Goal: Information Seeking & Learning: Compare options

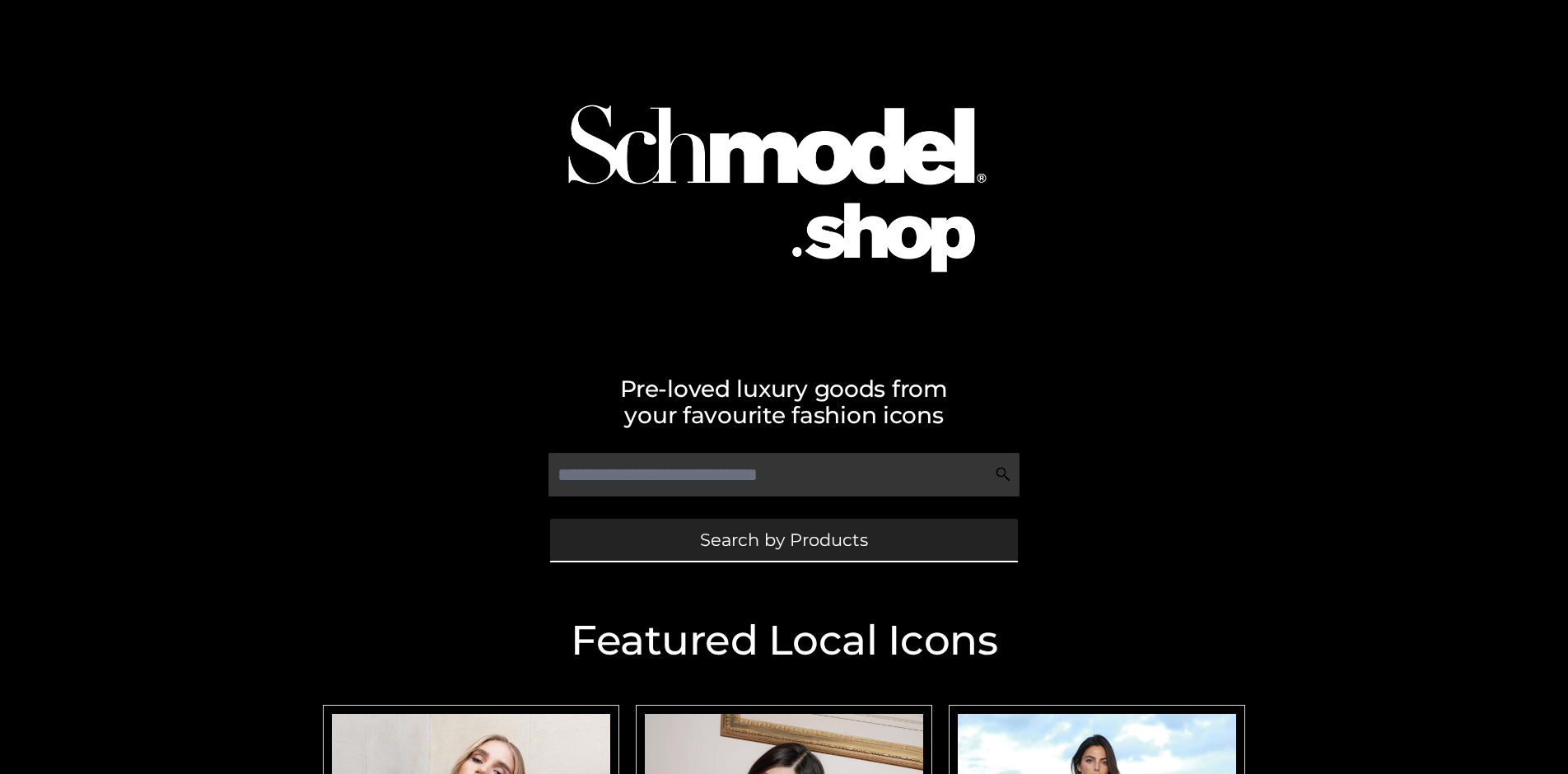
click at [784, 539] on span "Search by Products" at bounding box center [784, 540] width 168 height 17
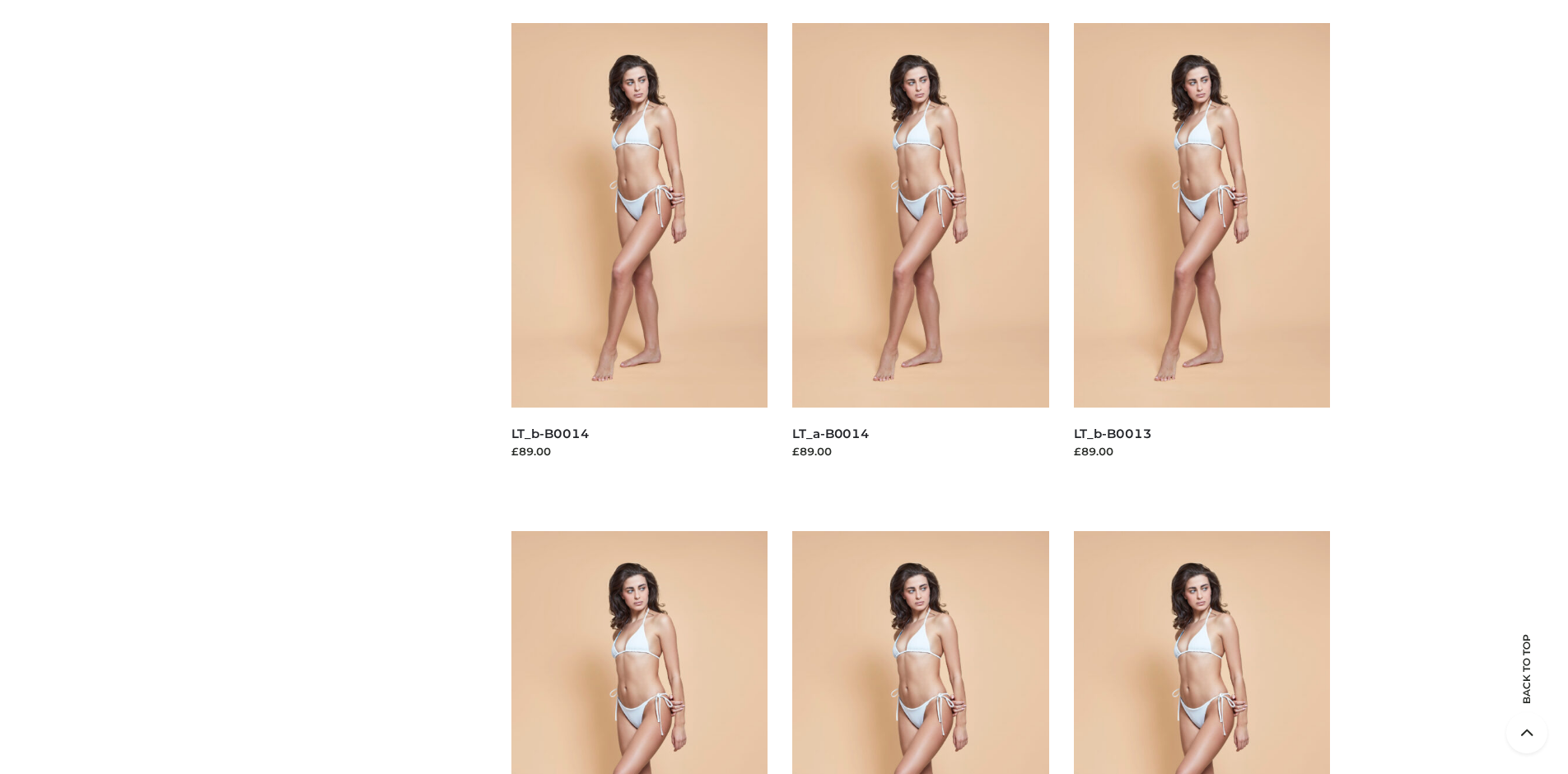
scroll to position [143, 0]
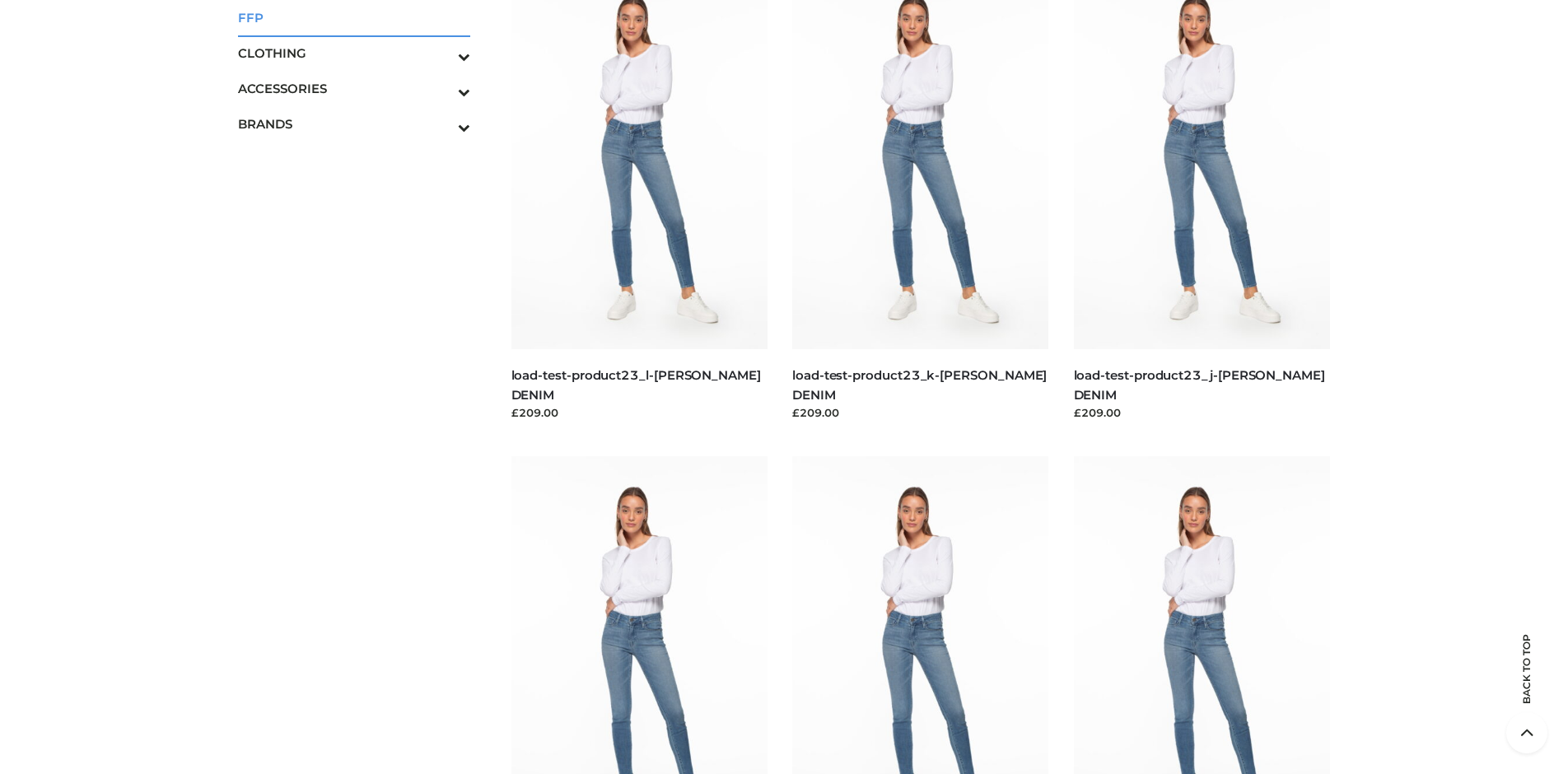
click at [353, 17] on span "FFP" at bounding box center [354, 18] width 232 height 19
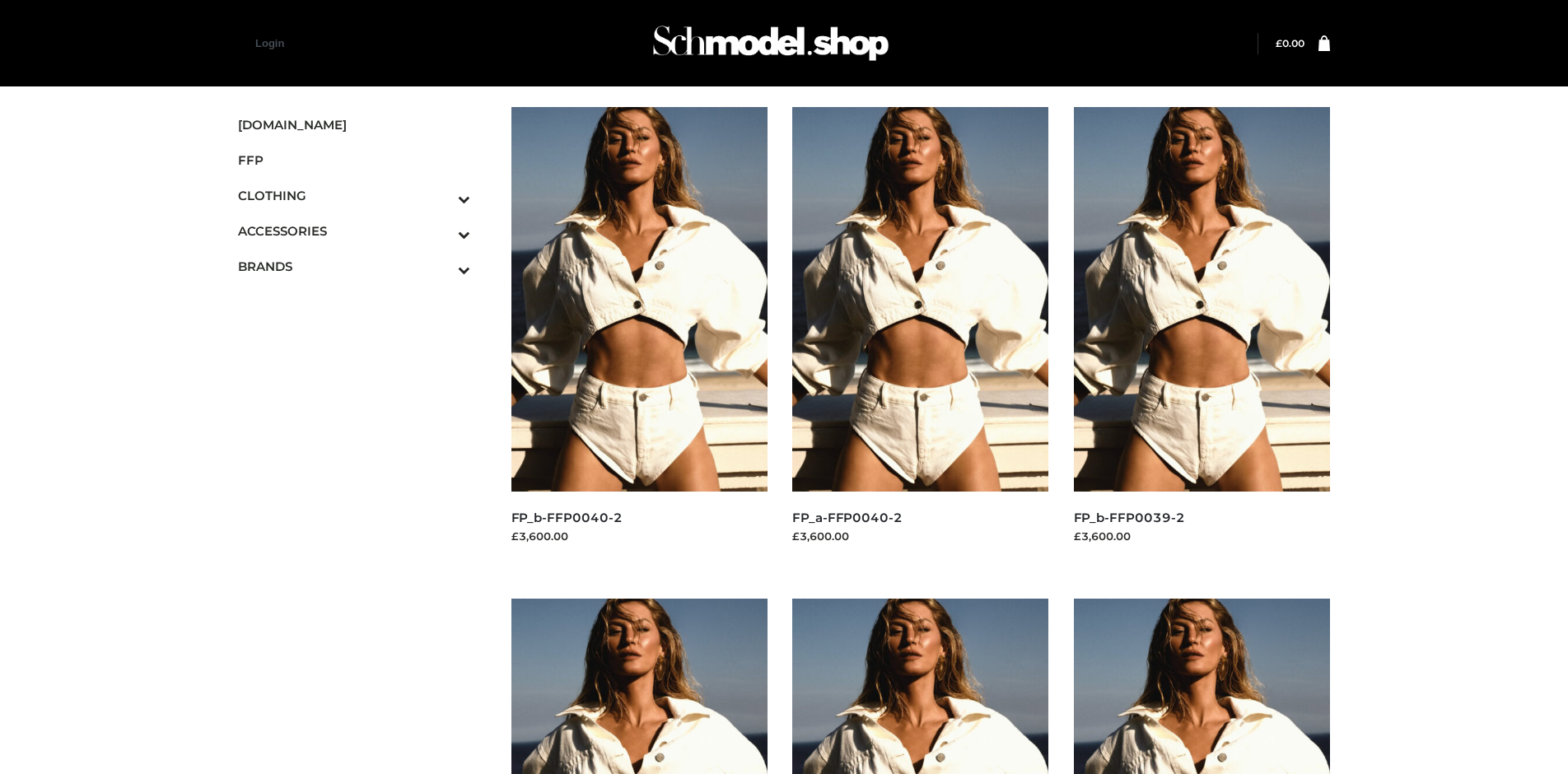
scroll to position [1267, 0]
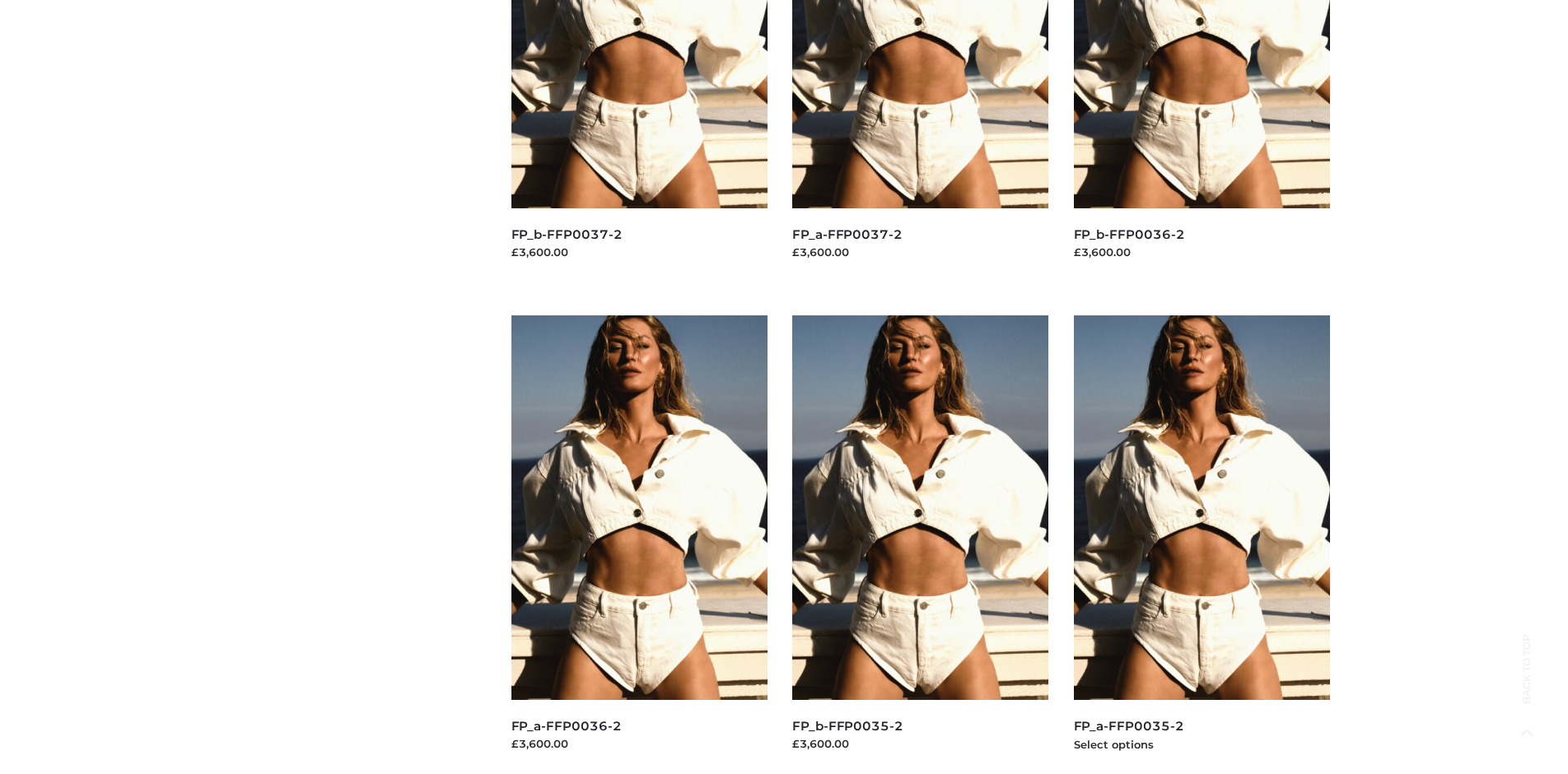
click at [1202, 544] on img at bounding box center [1202, 507] width 257 height 384
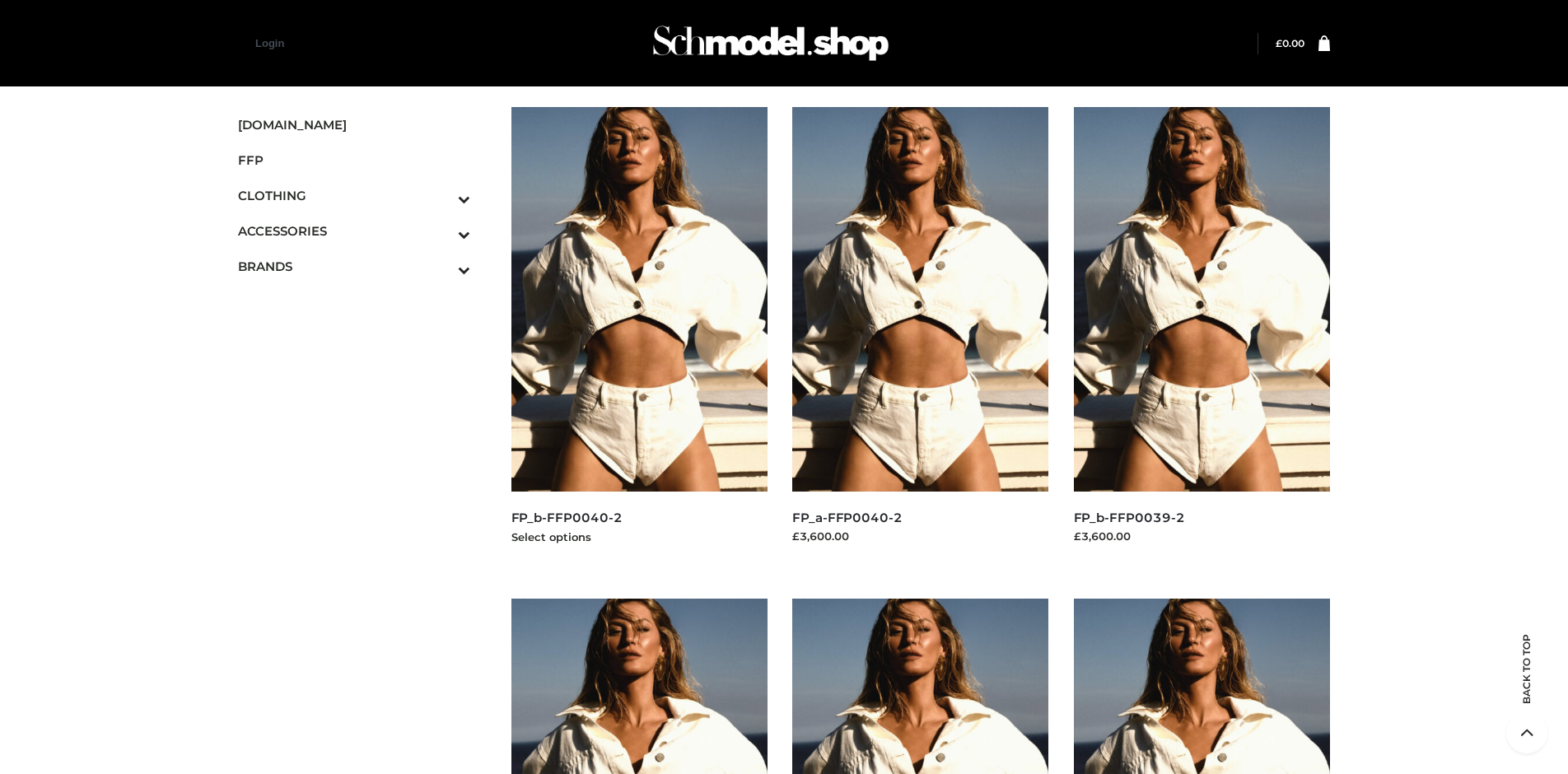
click at [639, 336] on img at bounding box center [639, 299] width 257 height 384
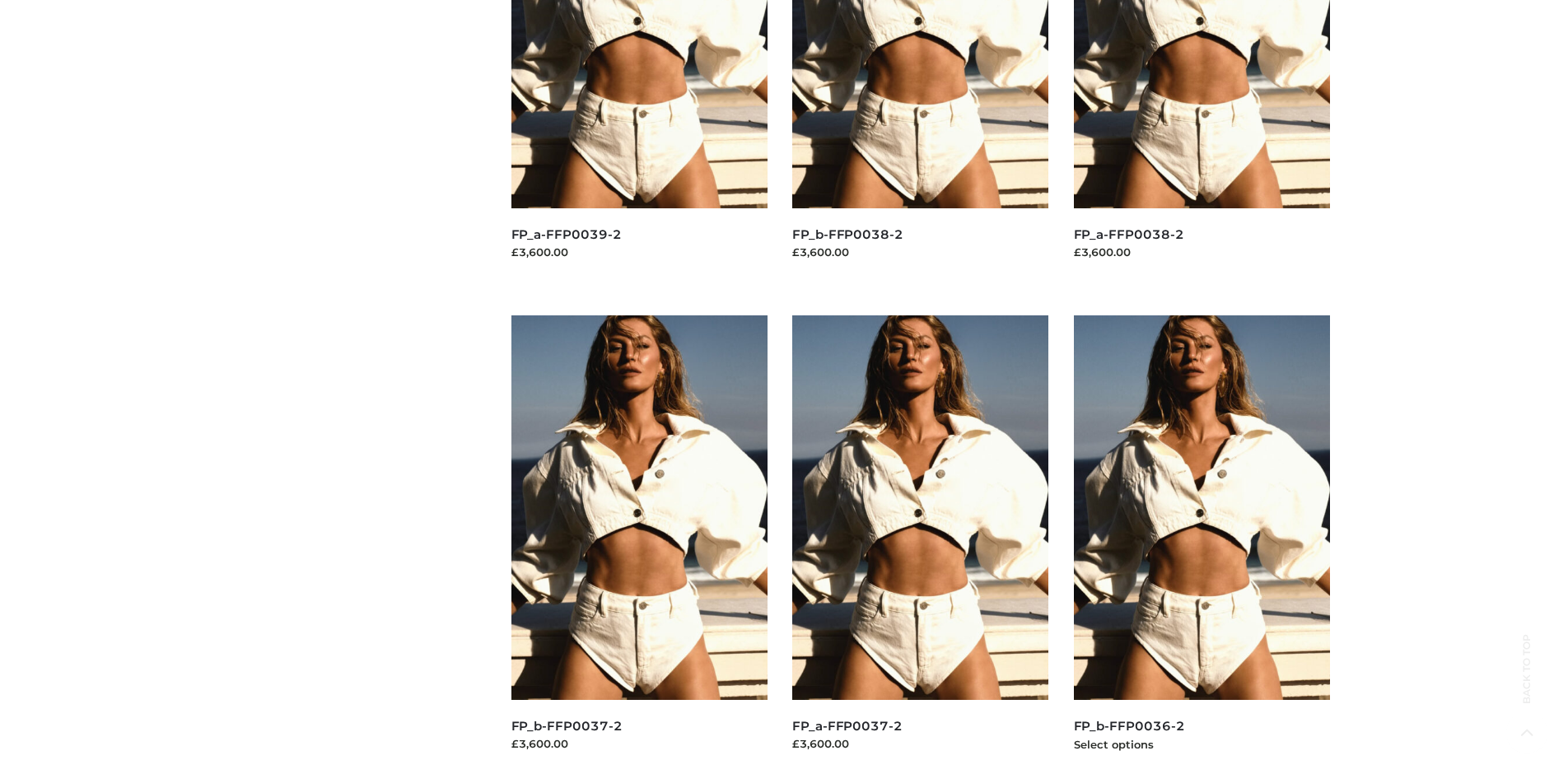
click at [1202, 544] on img at bounding box center [1202, 507] width 257 height 384
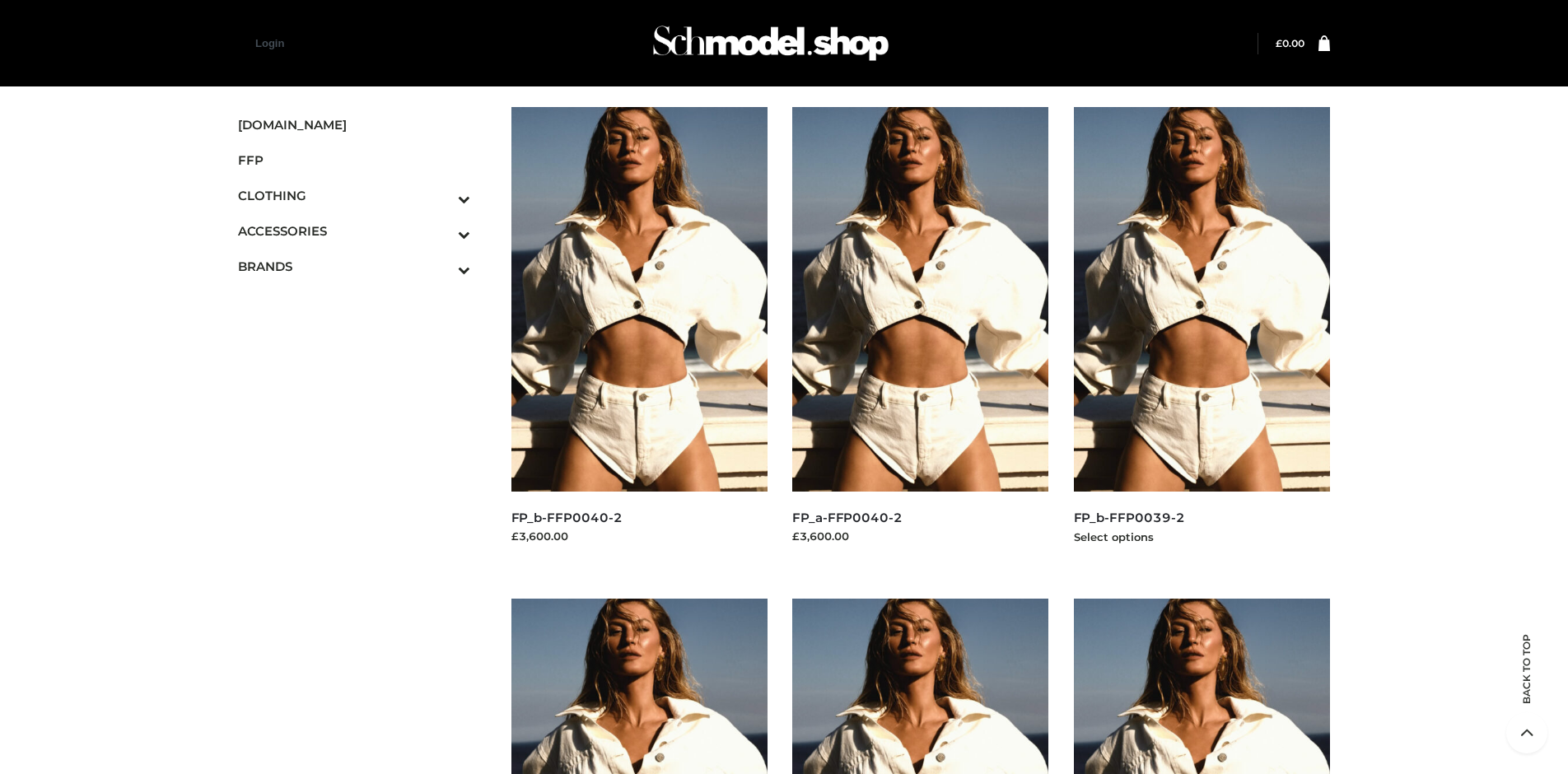
click at [1202, 336] on img at bounding box center [1202, 299] width 257 height 384
click at [441, 195] on icon "Toggle Submenu" at bounding box center [378, 199] width 185 height 19
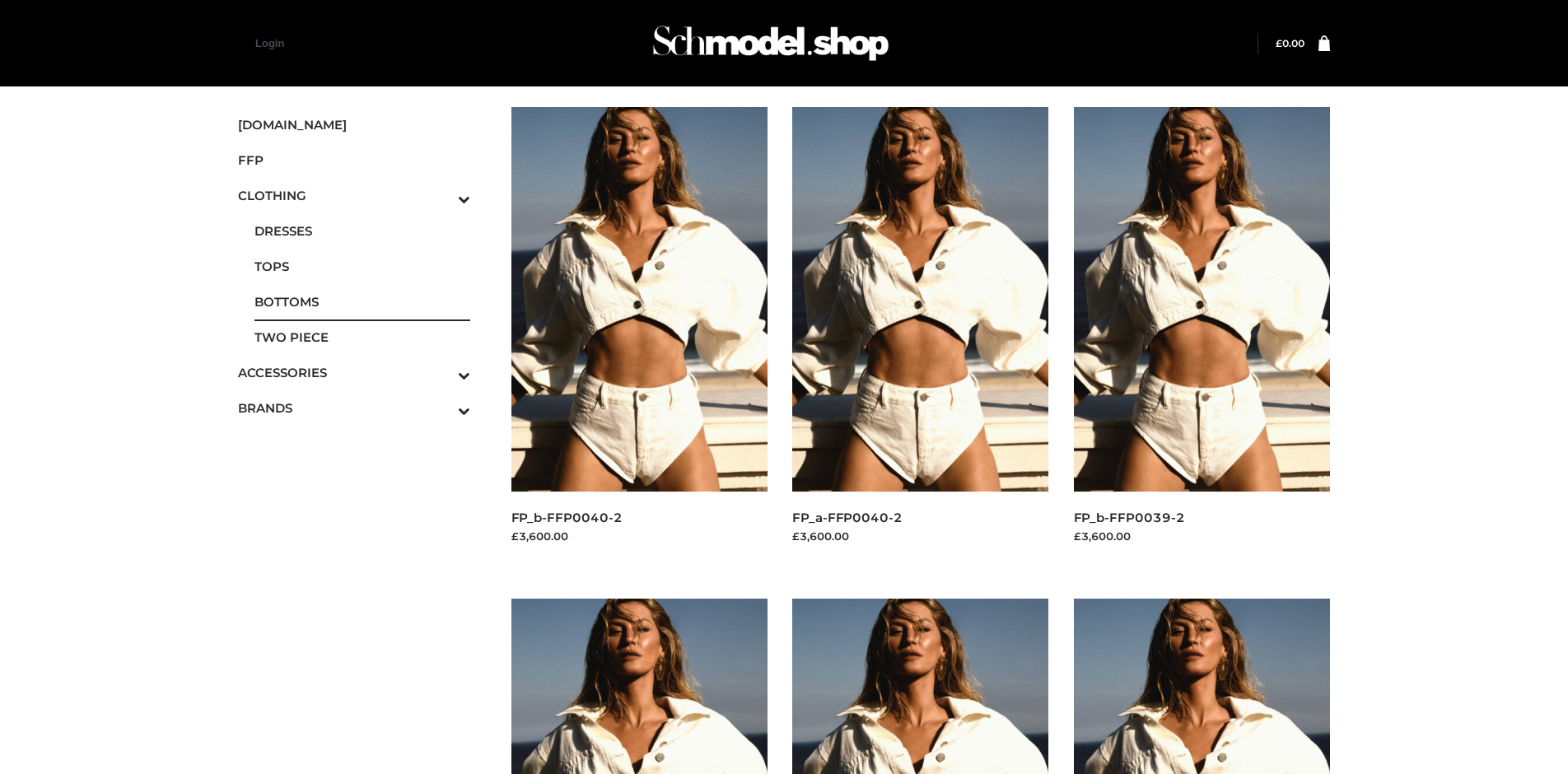
click at [362, 301] on span "BOTTOMS" at bounding box center [363, 301] width 216 height 19
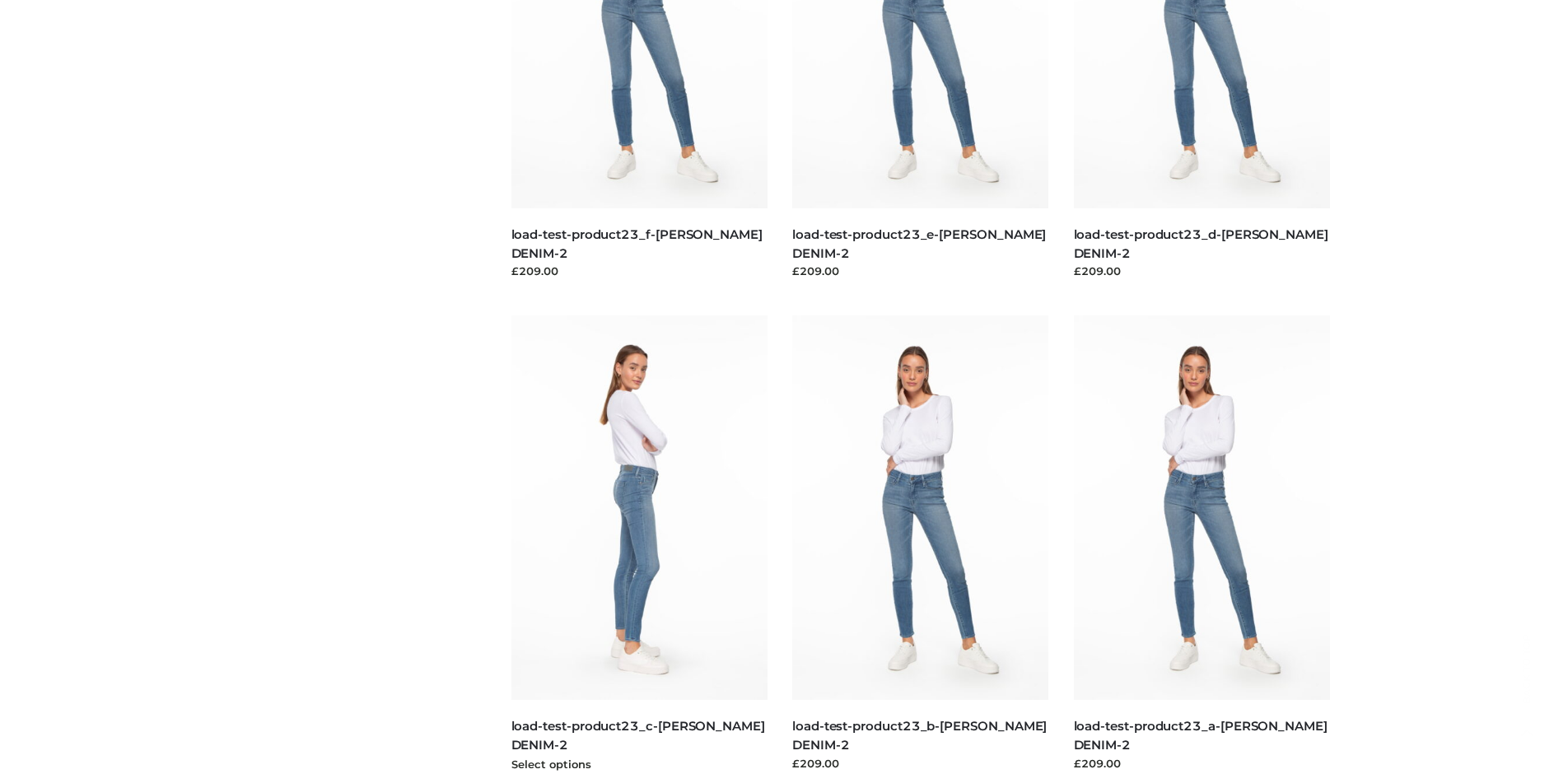
click at [639, 544] on img at bounding box center [639, 507] width 257 height 384
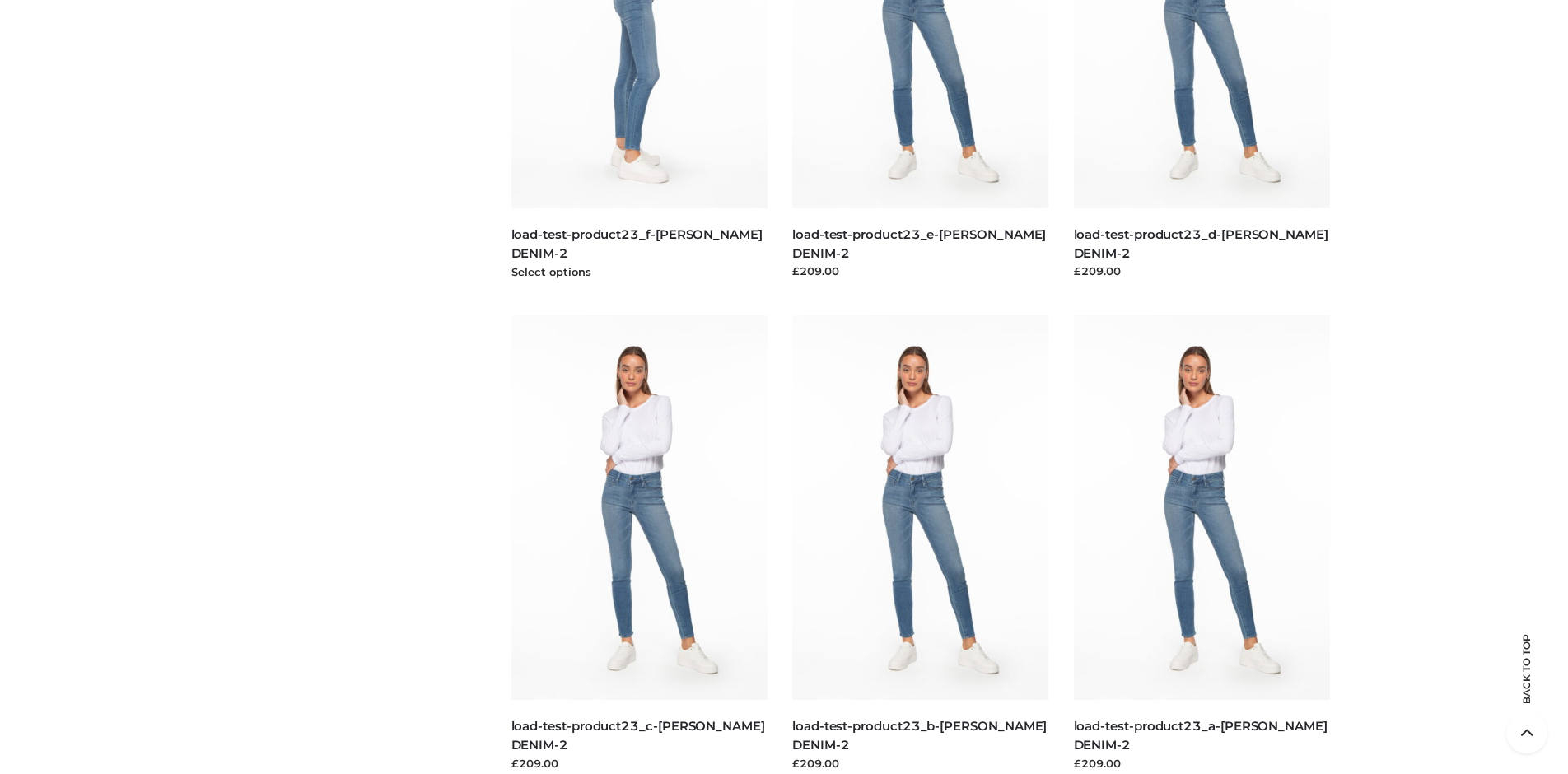
scroll to position [776, 0]
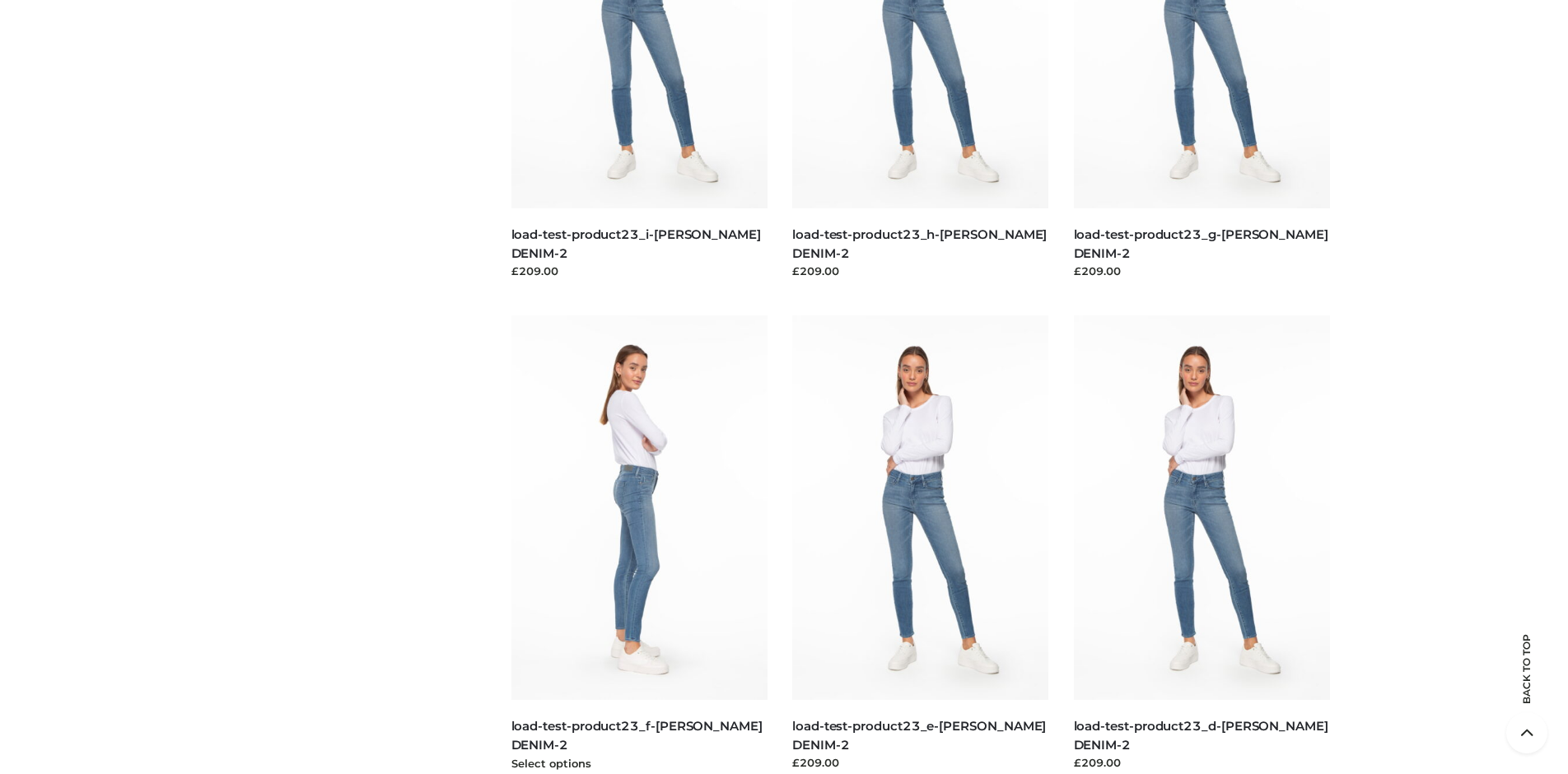
click at [639, 544] on img at bounding box center [639, 507] width 257 height 384
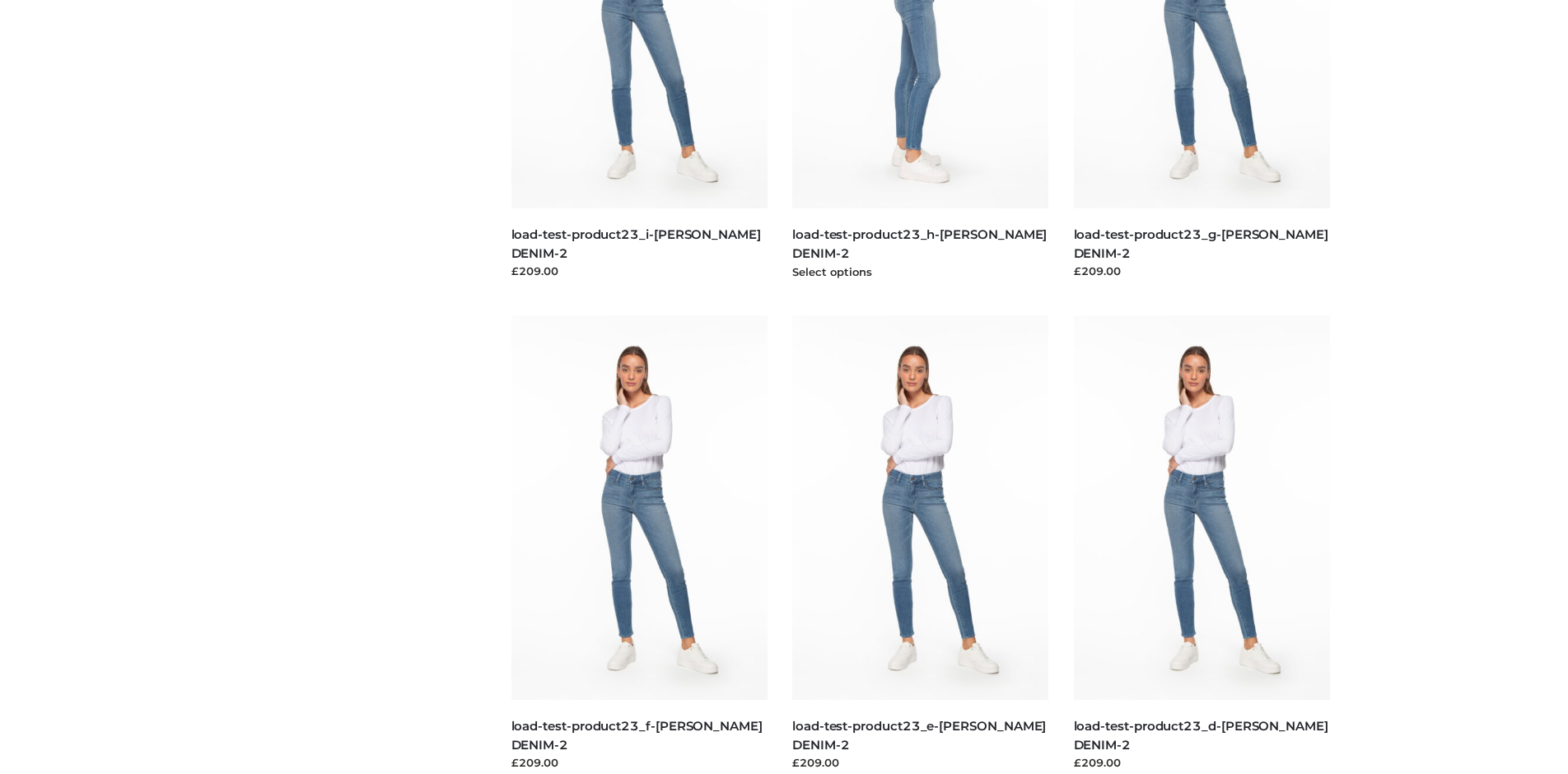
scroll to position [0, 0]
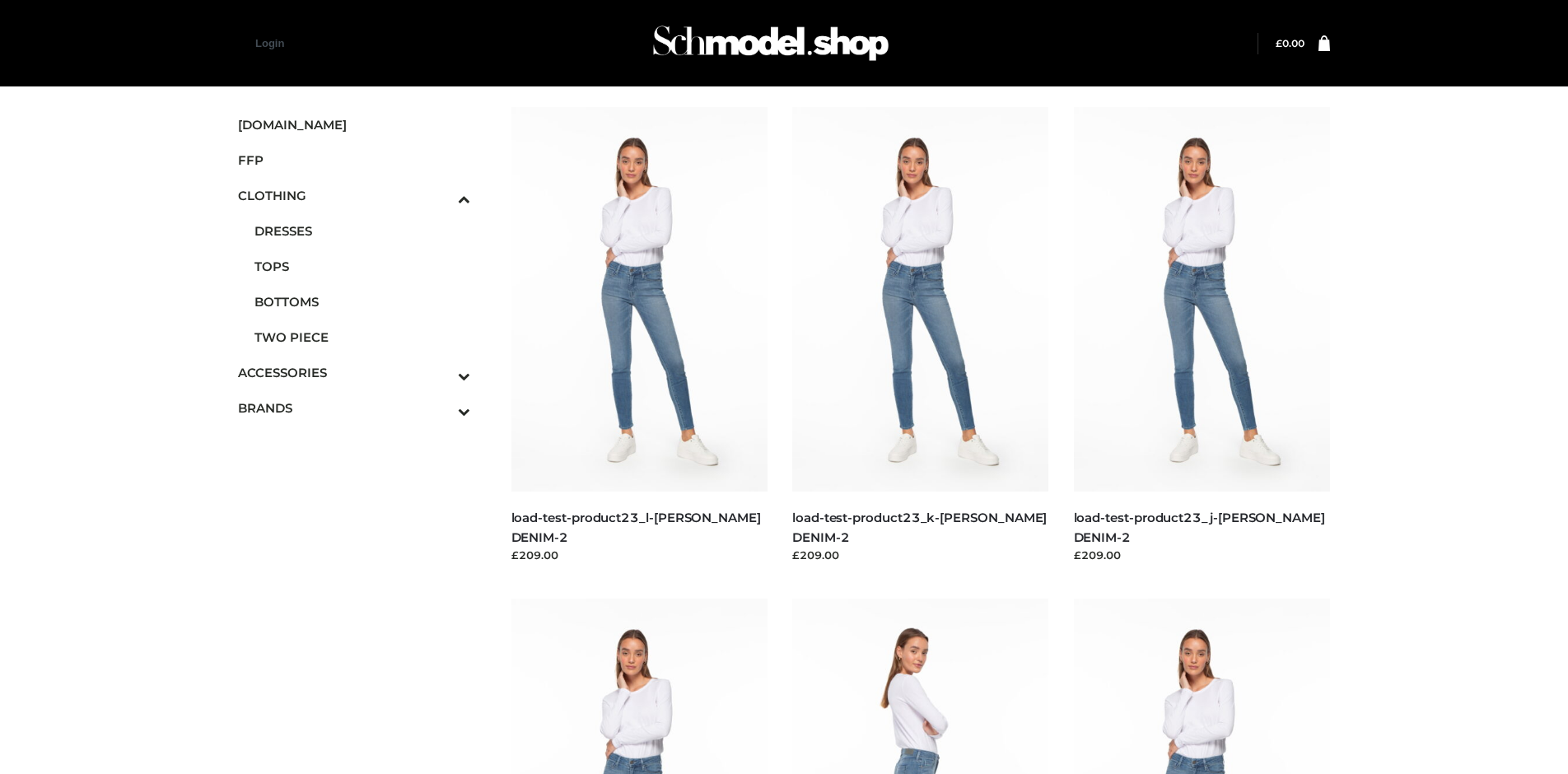
click at [441, 408] on icon "Toggle Submenu" at bounding box center [378, 411] width 185 height 19
click at [0, 0] on span "OPP SWIMWEAR" at bounding box center [0, 0] width 0 height 0
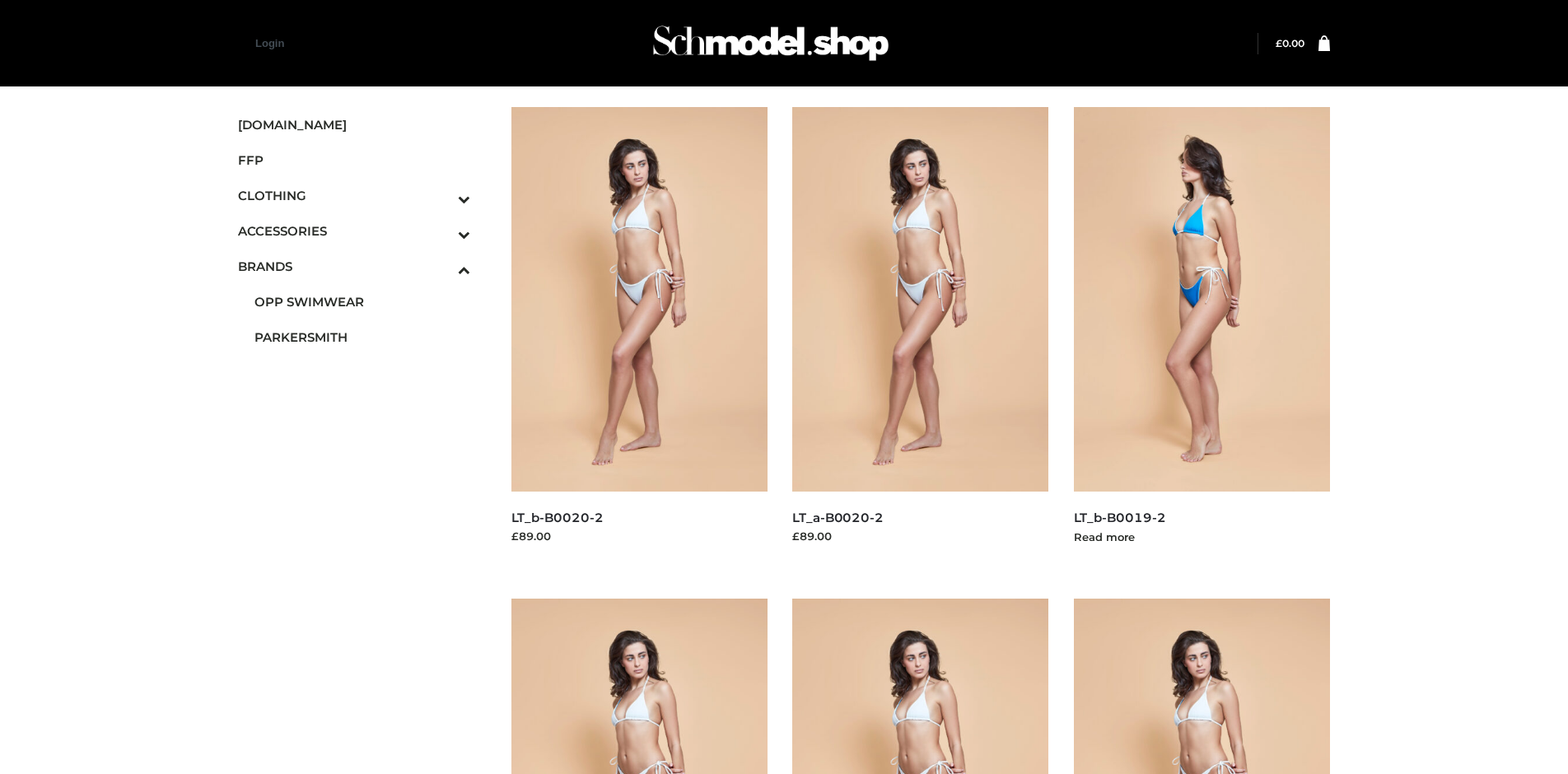
click at [1202, 336] on img at bounding box center [1202, 299] width 257 height 384
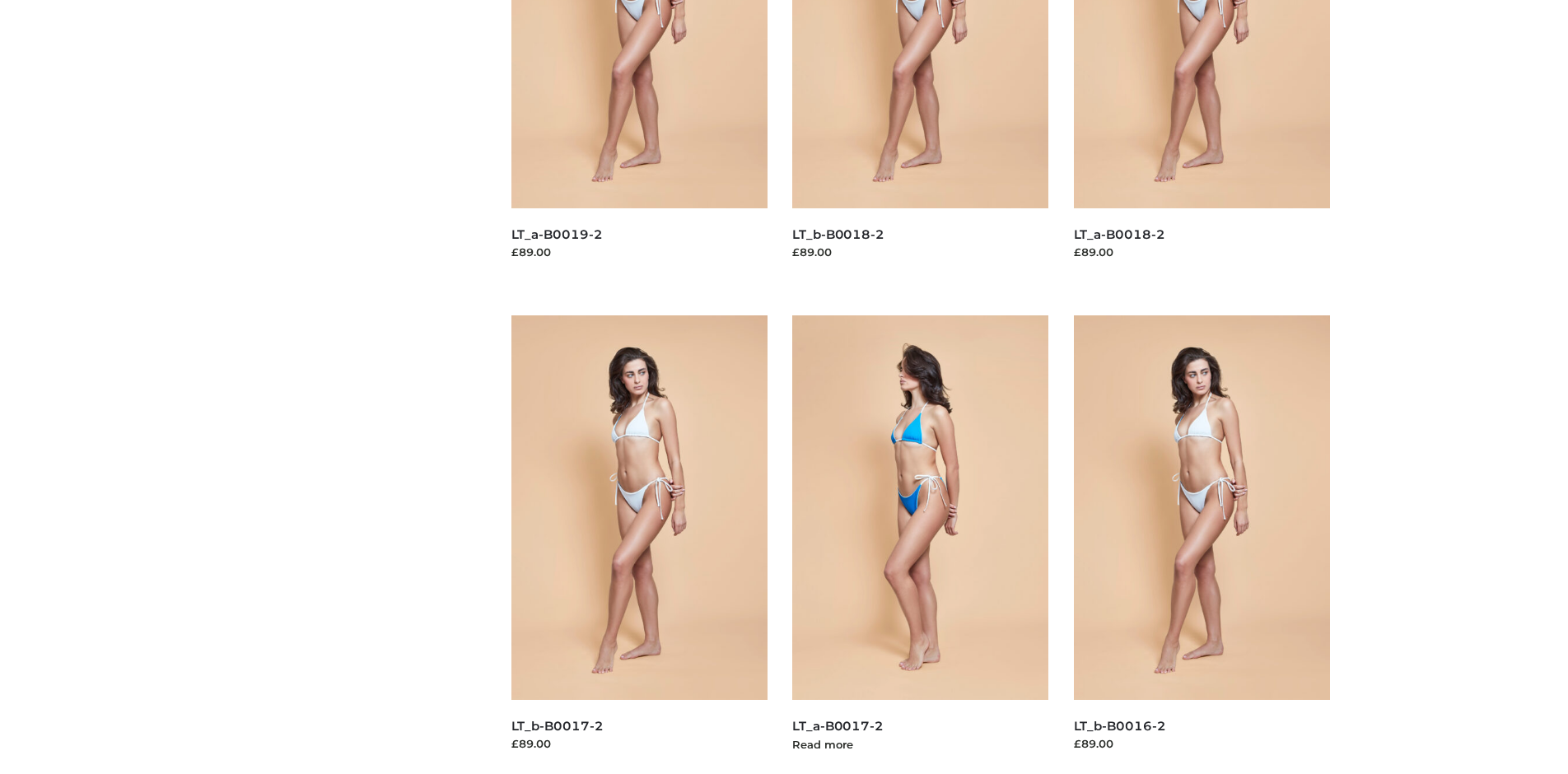
click at [920, 544] on img at bounding box center [920, 507] width 257 height 384
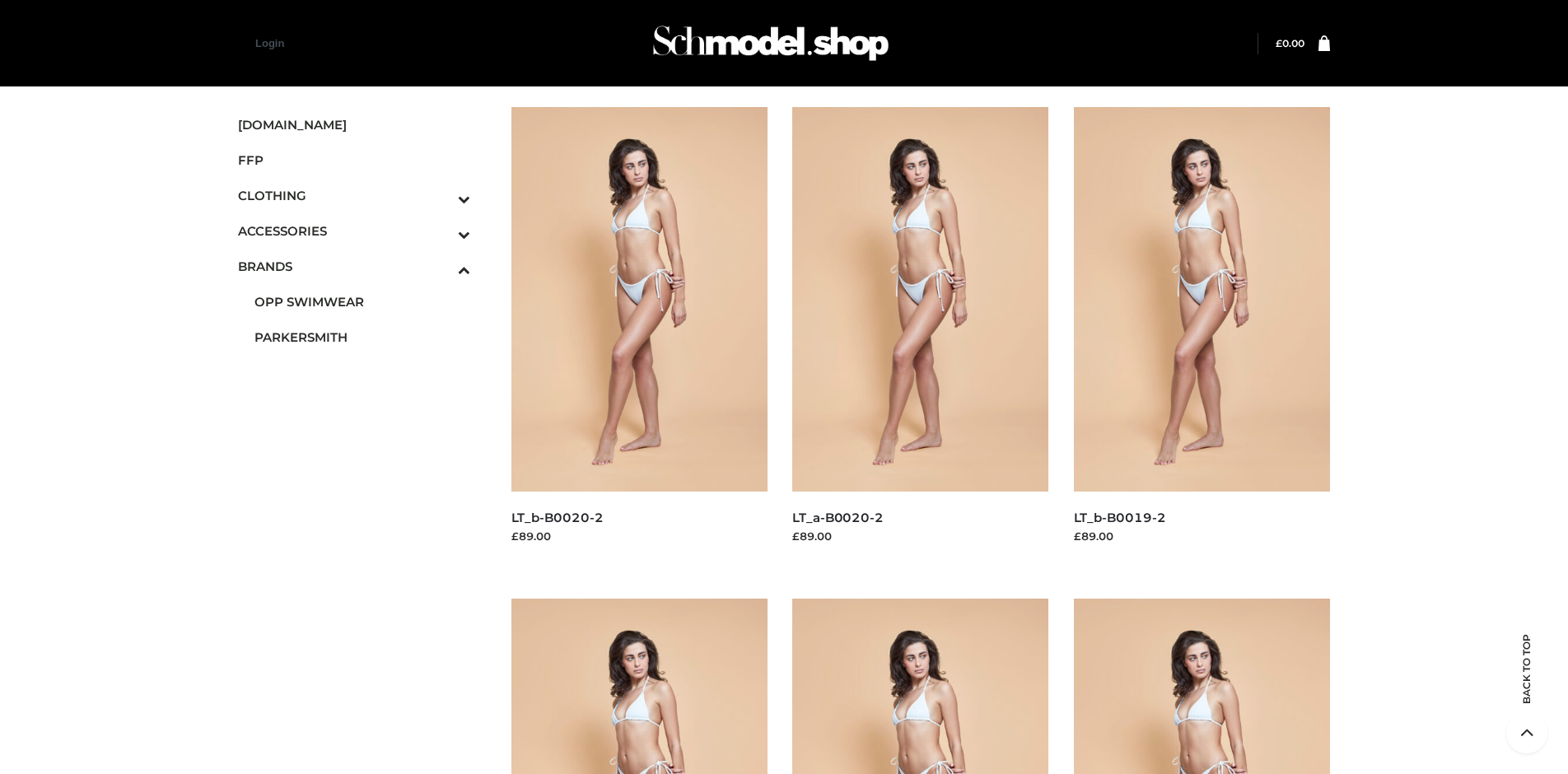
click at [362, 257] on span "BAGS" at bounding box center [363, 266] width 216 height 19
